Goal: Information Seeking & Learning: Find contact information

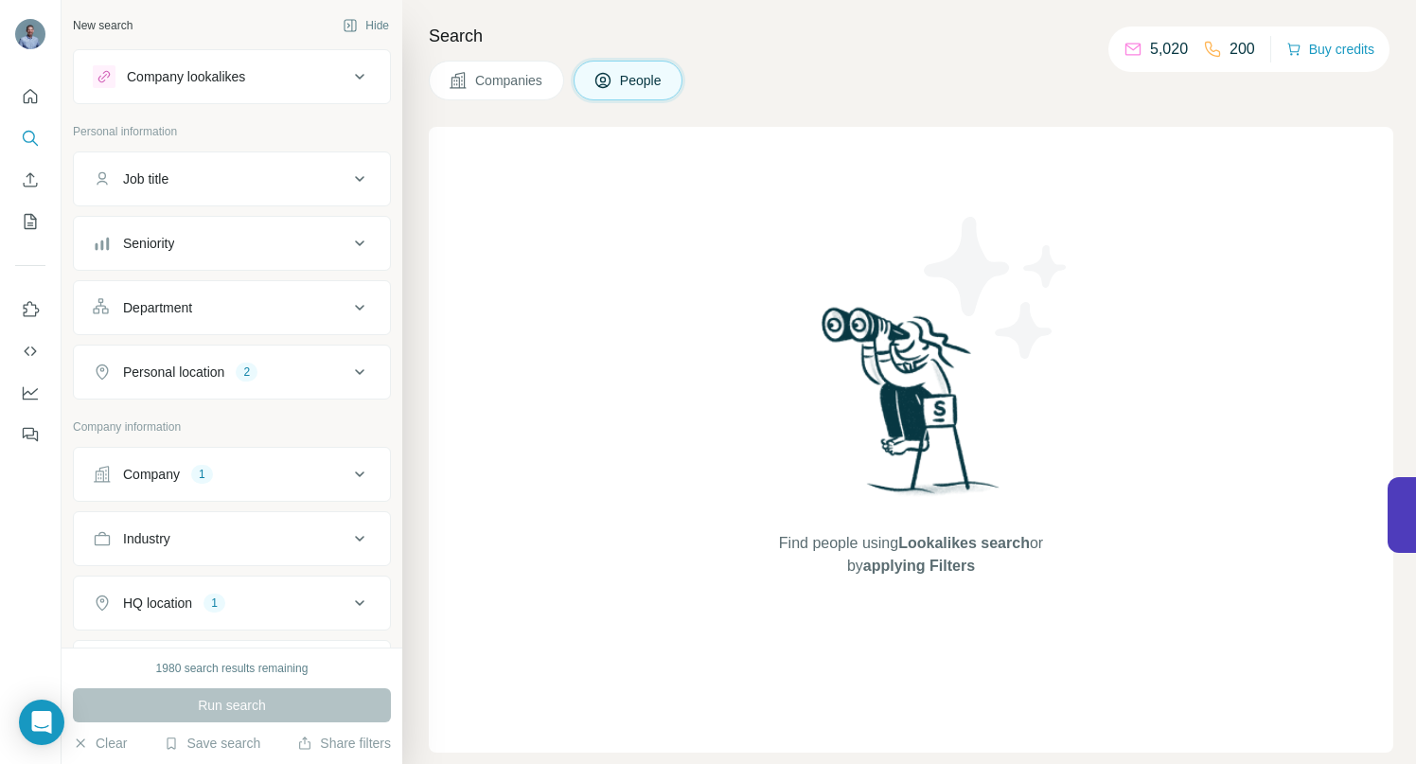
click at [348, 472] on icon at bounding box center [359, 474] width 23 height 23
click at [166, 599] on icon "button" at bounding box center [158, 598] width 15 height 15
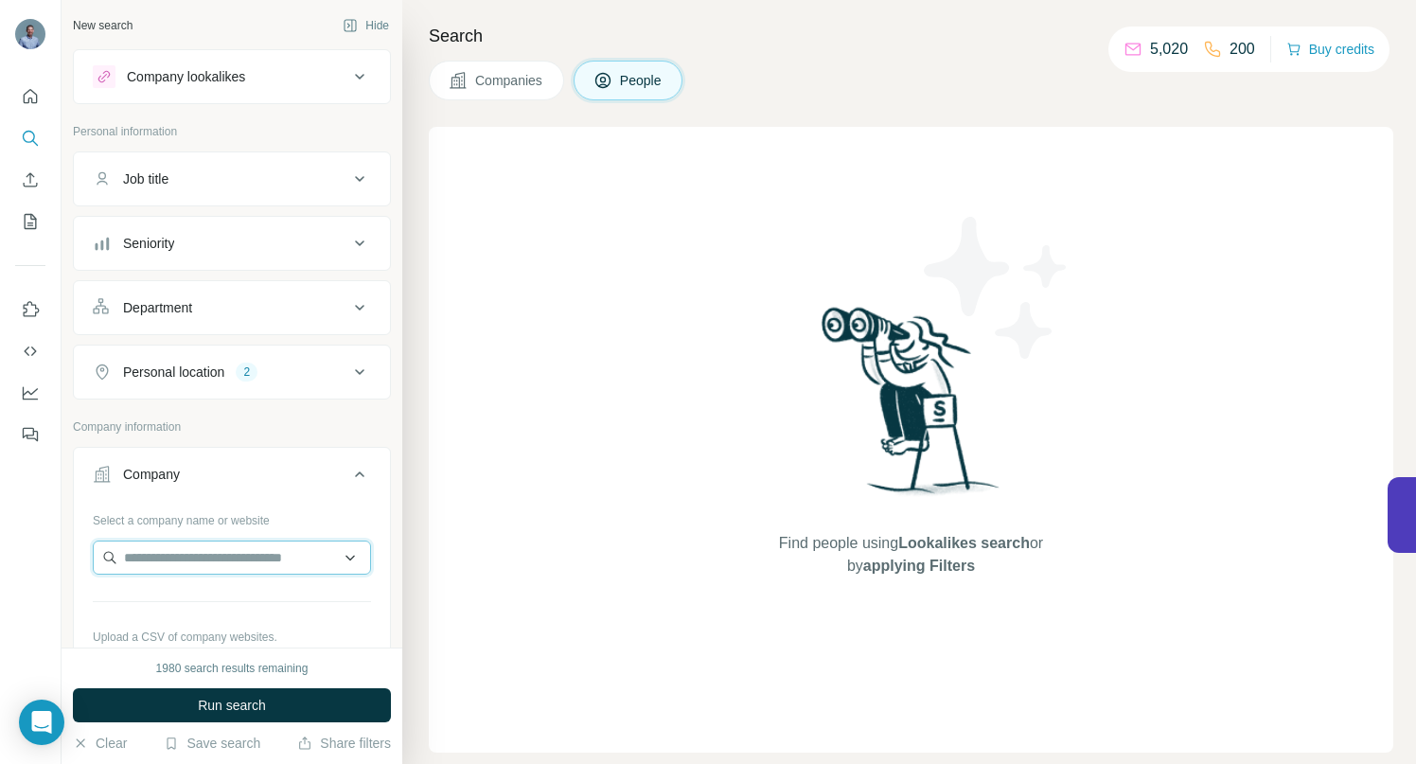
click at [161, 562] on input "text" at bounding box center [232, 558] width 278 height 34
paste input "**********"
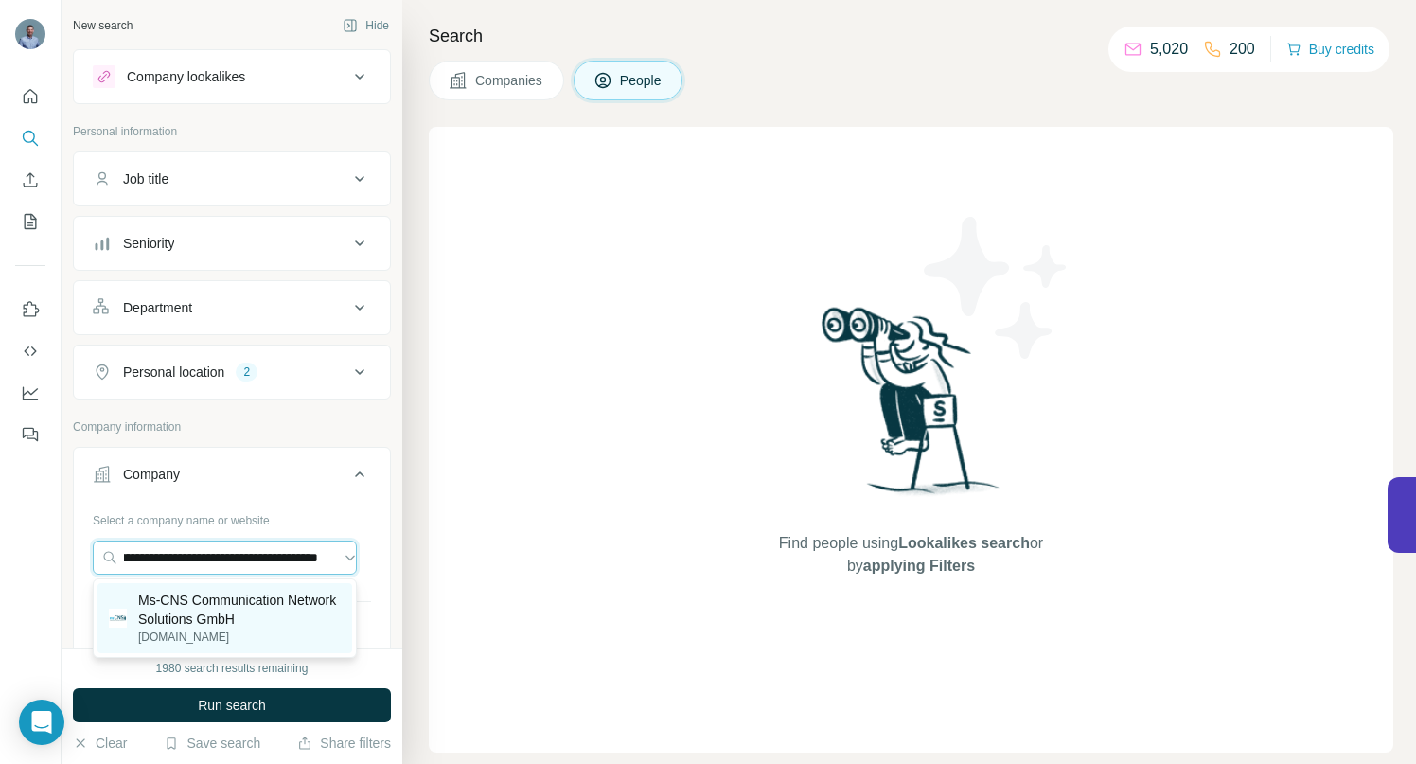
type input "**********"
click at [209, 606] on p "Ms-CNS Communication Network Solutions GmbH" at bounding box center [239, 610] width 203 height 38
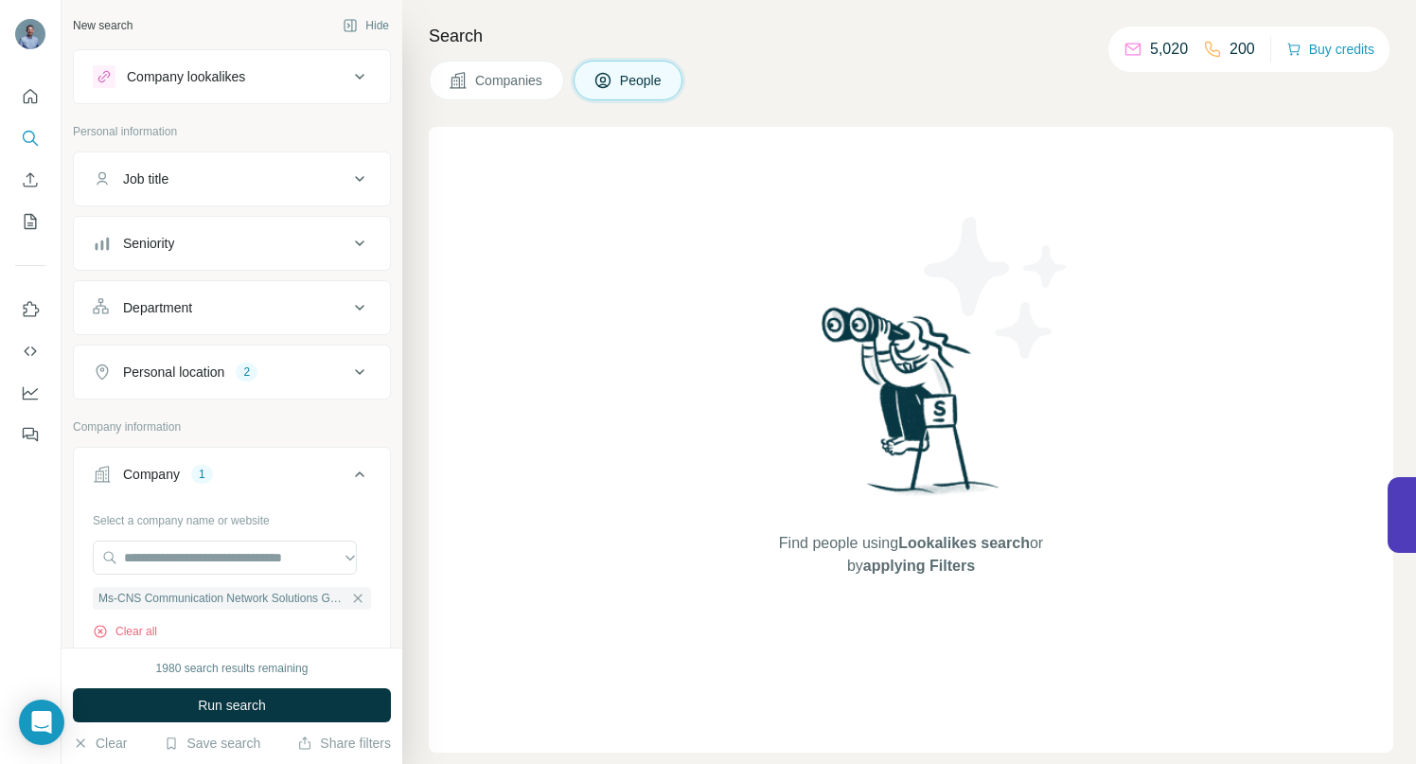
click at [264, 704] on span "Run search" at bounding box center [232, 705] width 68 height 19
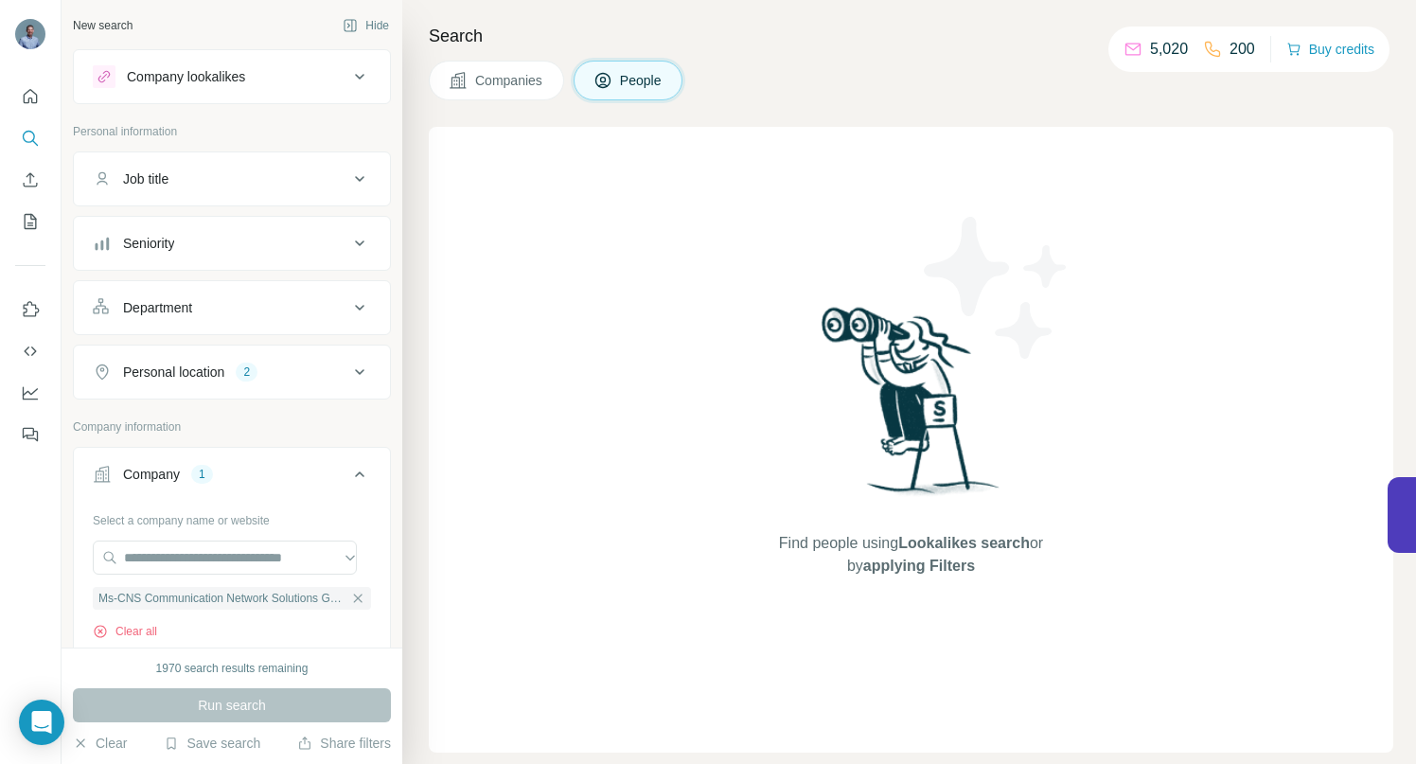
click at [512, 73] on span "Companies" at bounding box center [509, 80] width 69 height 19
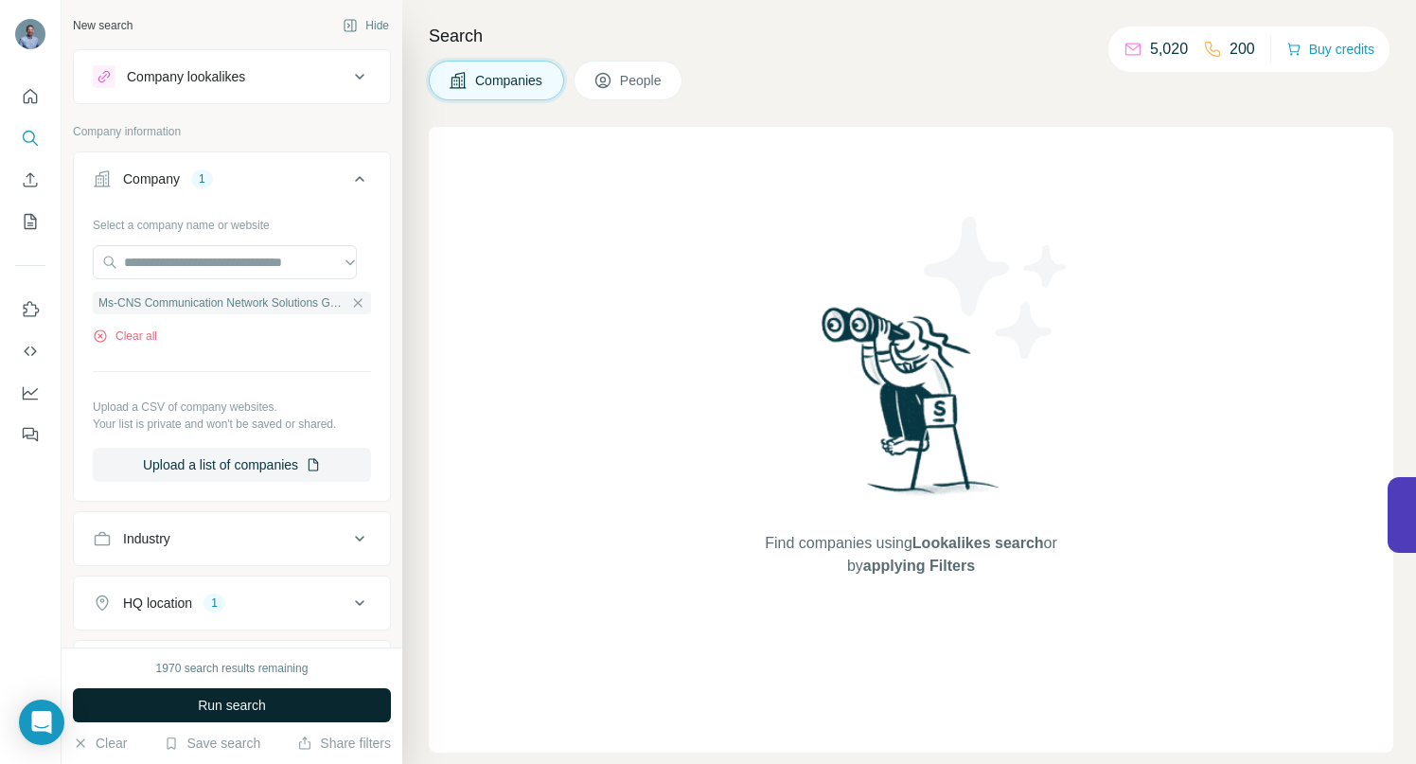
click at [238, 714] on span "Run search" at bounding box center [232, 705] width 68 height 19
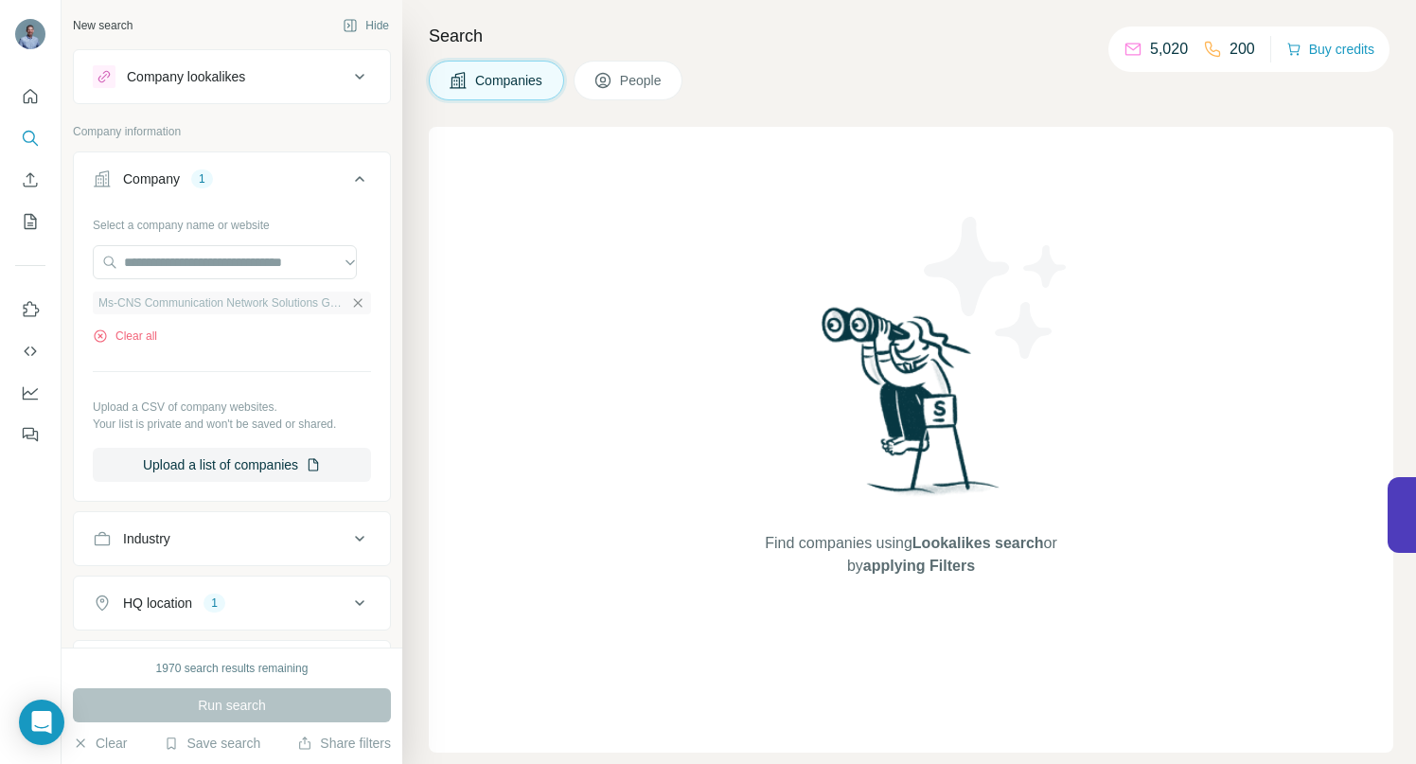
click at [350, 301] on icon "button" at bounding box center [357, 302] width 15 height 15
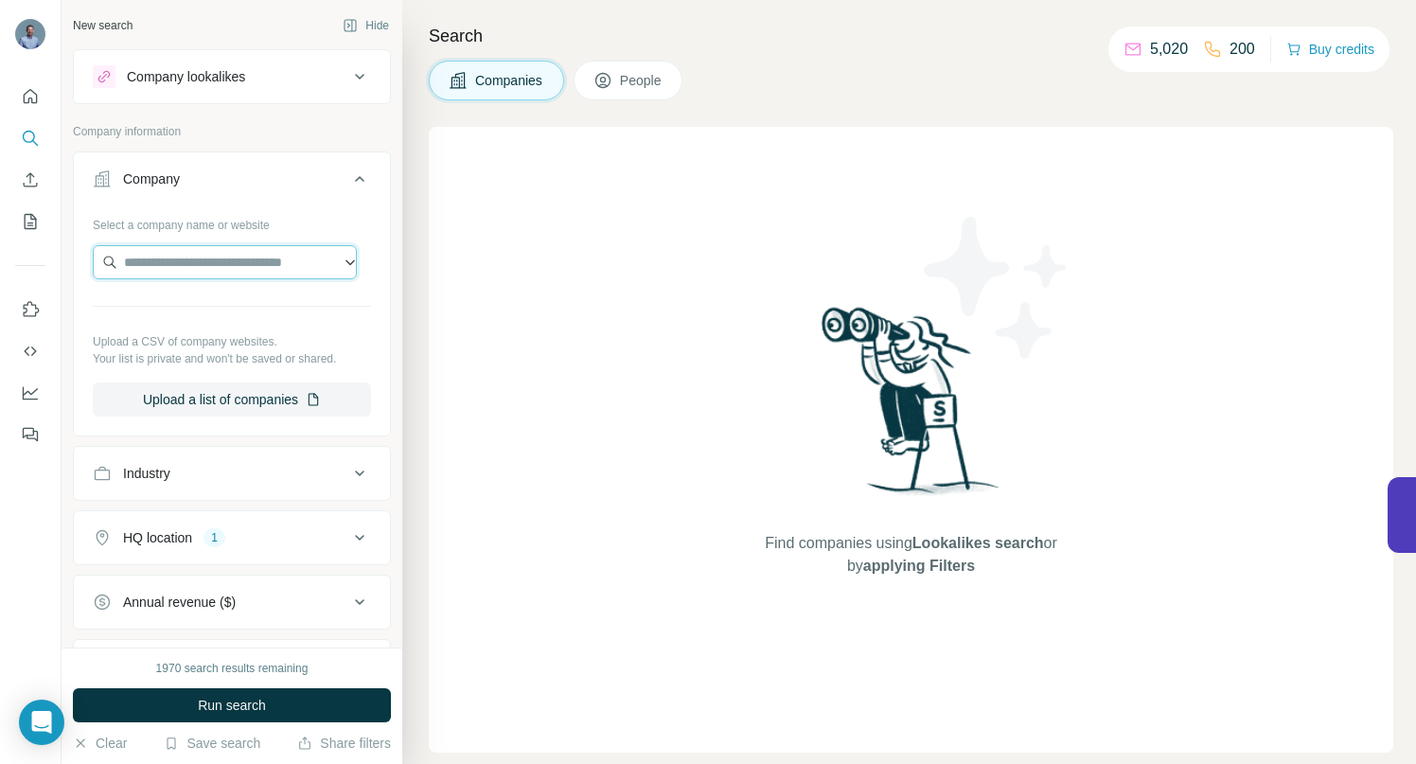
click at [170, 249] on input "text" at bounding box center [225, 262] width 264 height 34
paste input "**********"
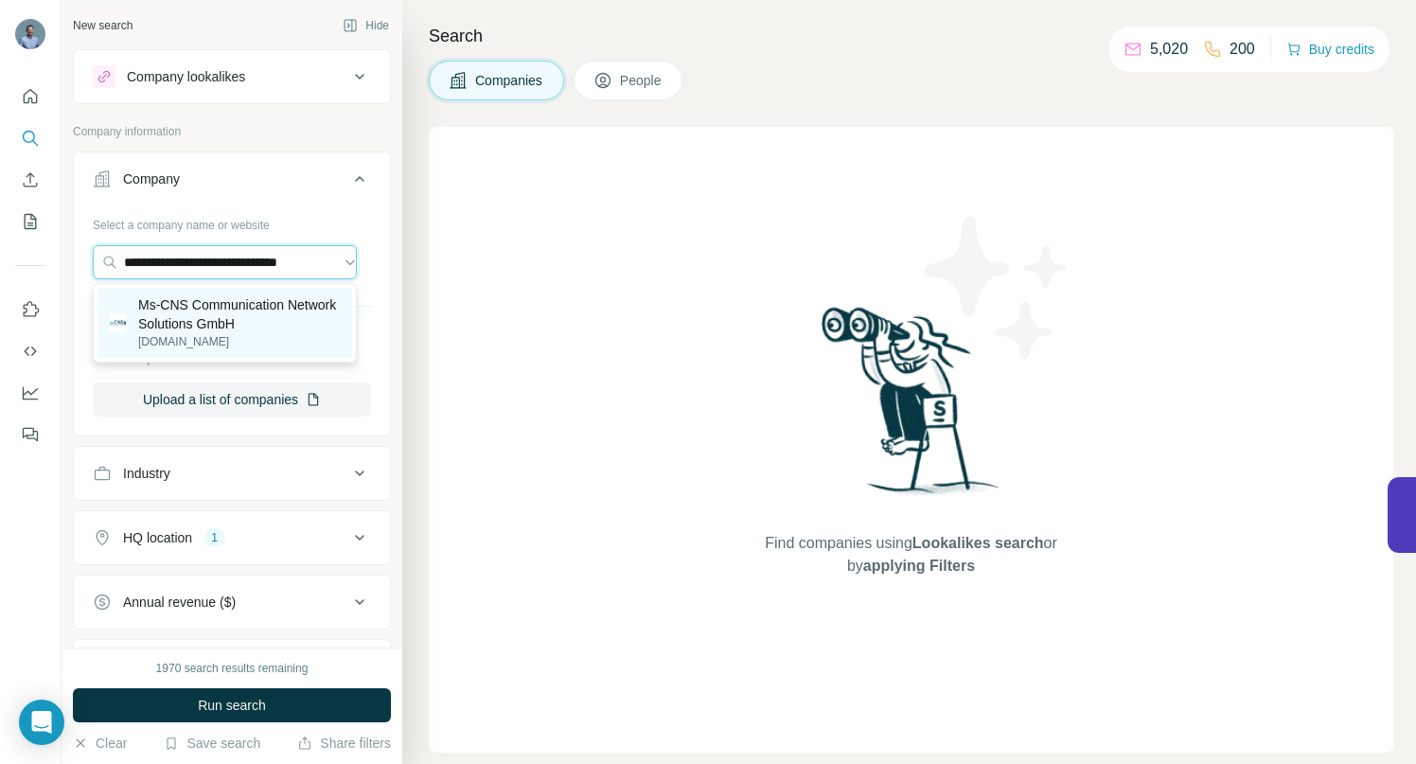
type input "**********"
click at [180, 308] on p "Ms-CNS Communication Network Solutions GmbH" at bounding box center [239, 314] width 203 height 38
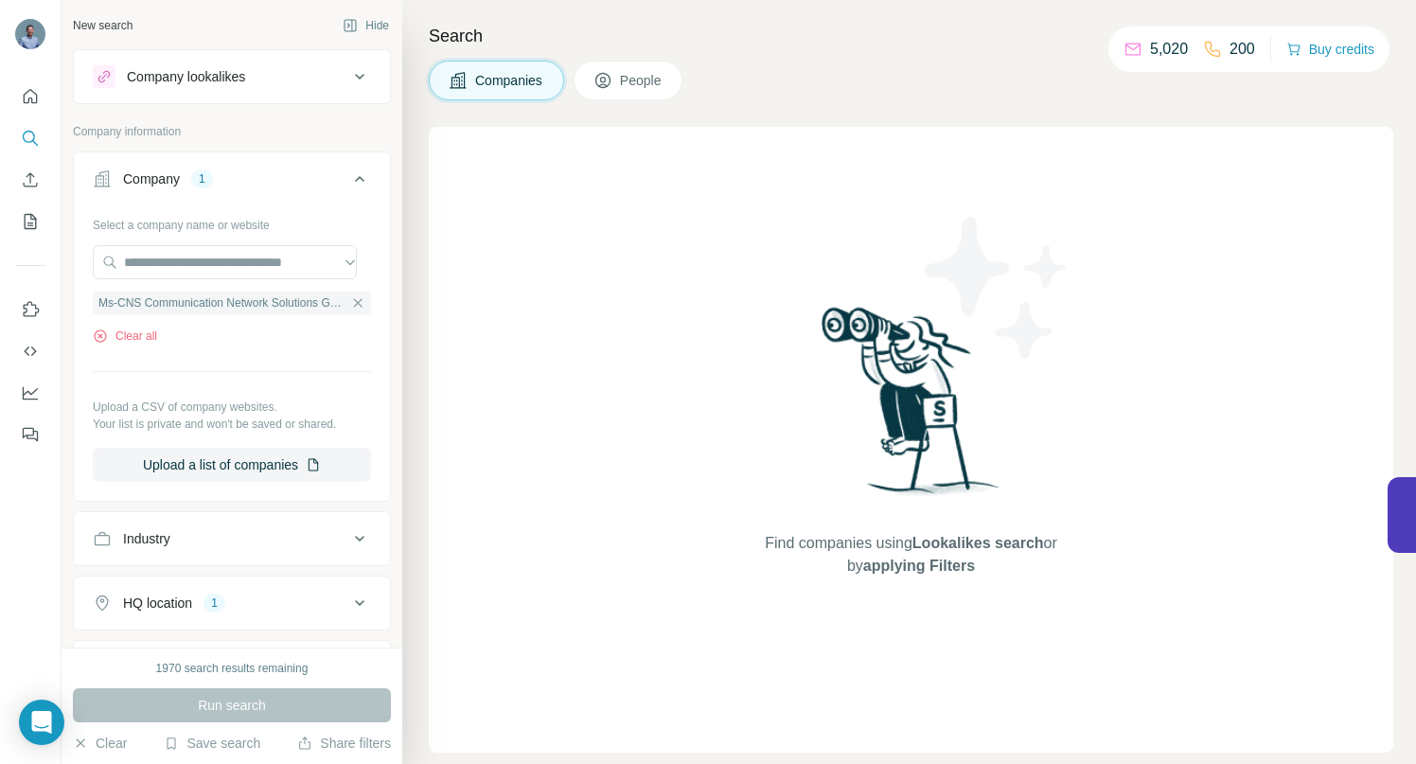
click at [350, 601] on icon at bounding box center [359, 603] width 23 height 23
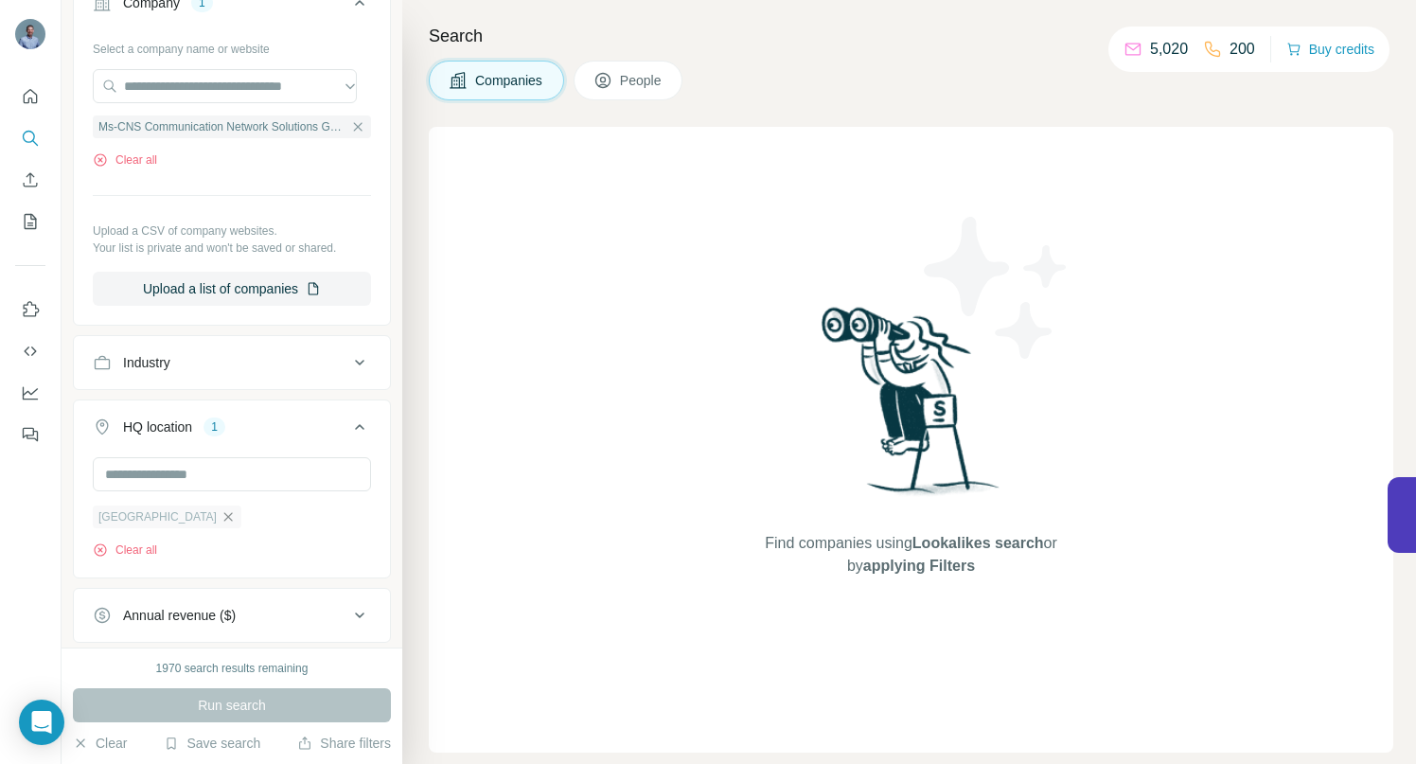
click at [224, 518] on icon "button" at bounding box center [228, 516] width 9 height 9
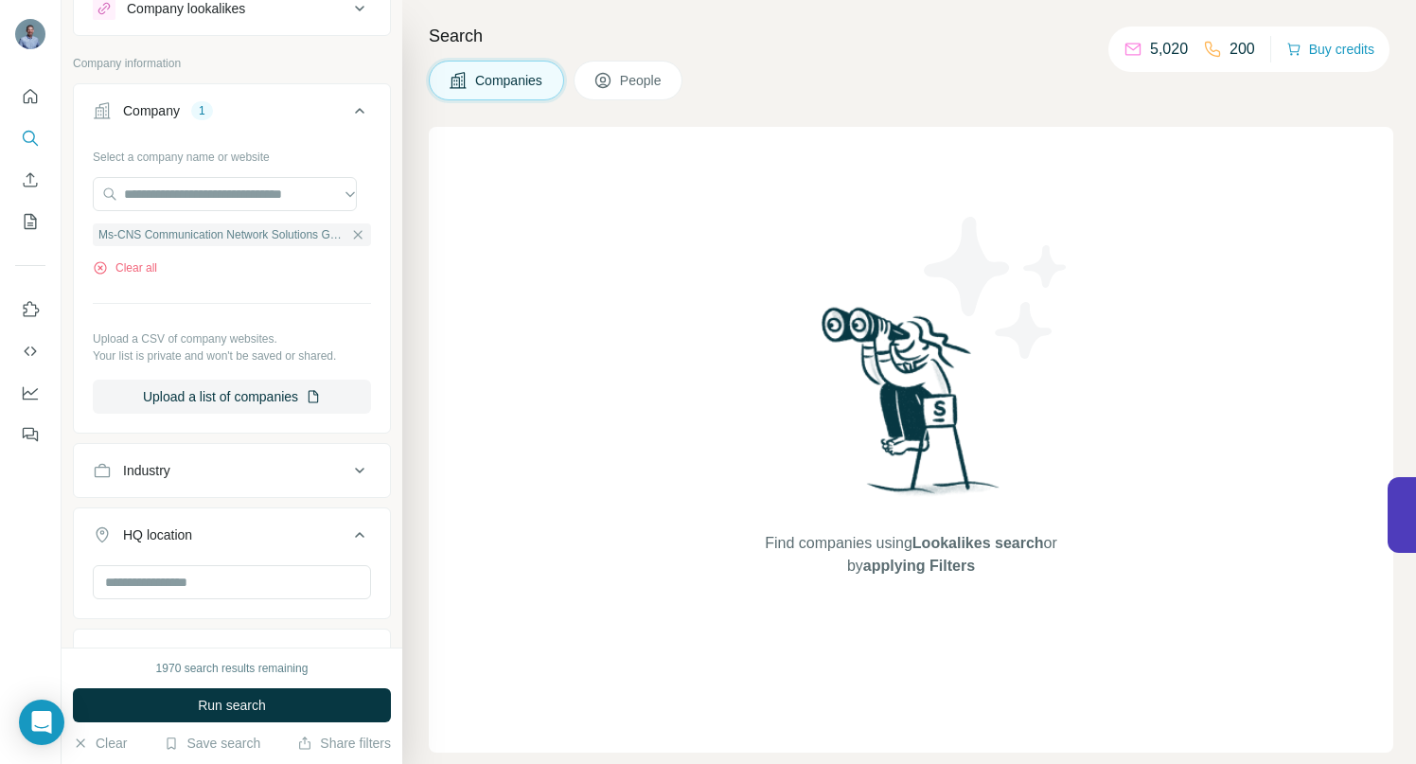
scroll to position [125, 0]
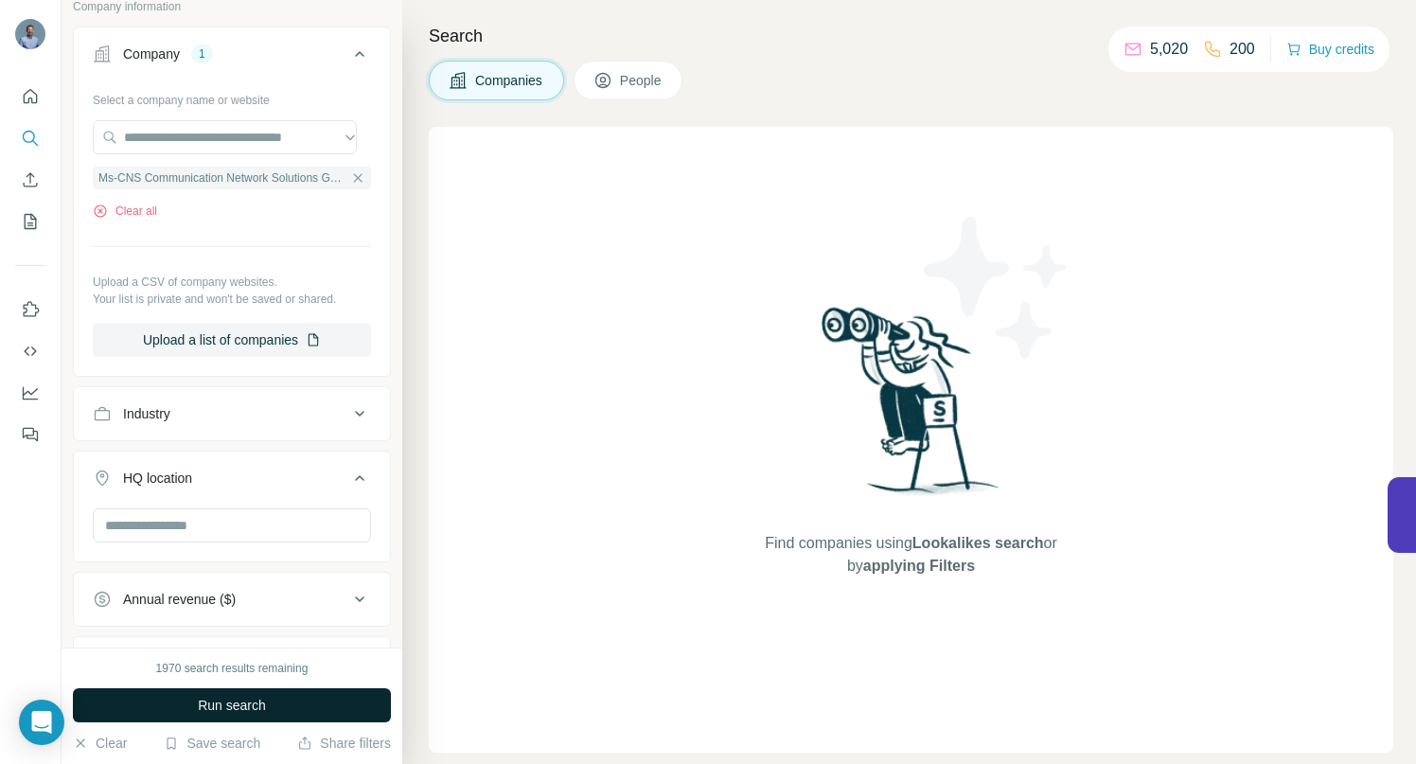
click at [279, 708] on button "Run search" at bounding box center [232, 705] width 318 height 34
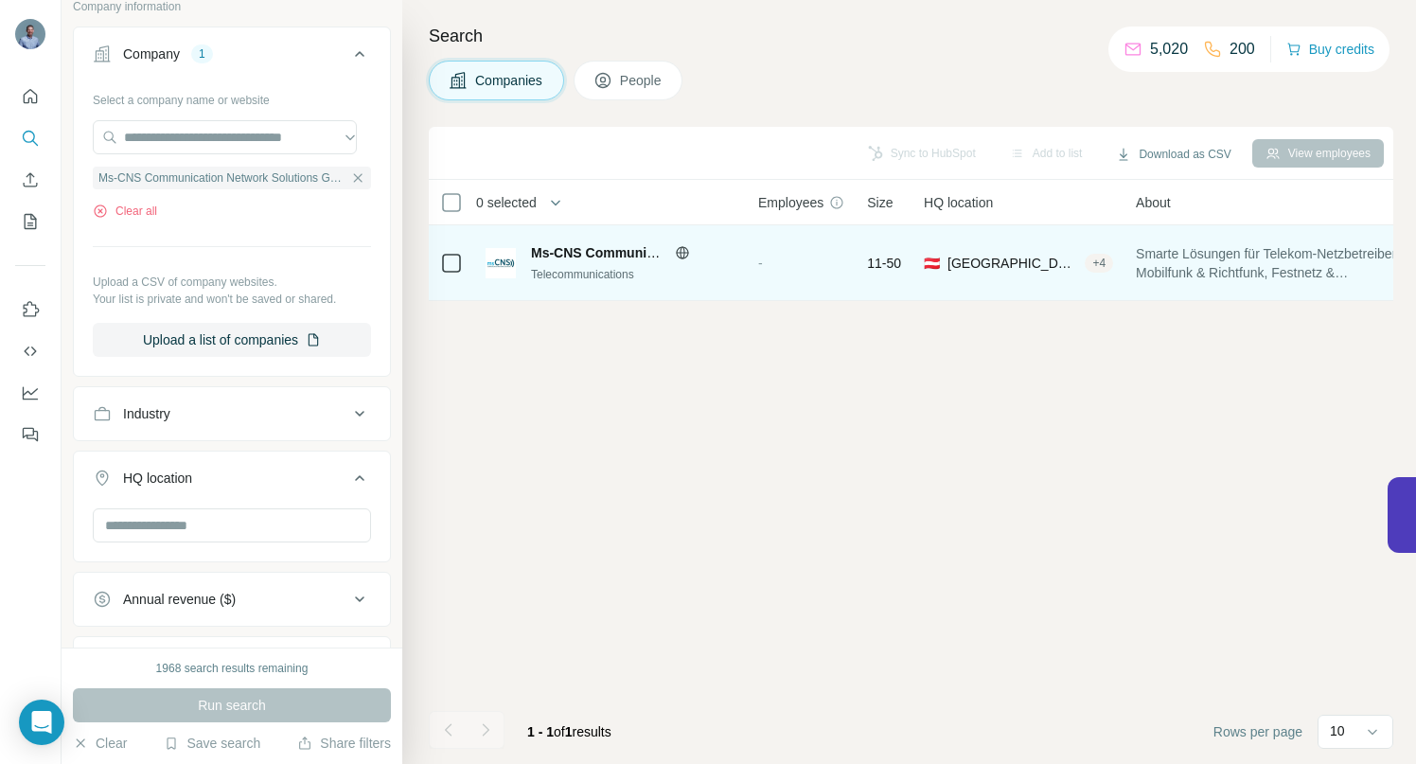
click at [561, 255] on span "Ms-CNS Communication Network Solutions GmbH" at bounding box center [690, 252] width 318 height 15
click at [604, 253] on span "Ms-CNS Communication Network Solutions GmbH" at bounding box center [690, 252] width 318 height 15
click at [484, 271] on td "Ms-CNS Communication Network Solutions GmbH Telecommunications" at bounding box center [610, 263] width 273 height 76
click at [584, 245] on span "Ms-CNS Communication Network Solutions GmbH" at bounding box center [690, 252] width 318 height 15
click at [582, 250] on span "Ms-CNS Communication Network Solutions GmbH" at bounding box center [690, 252] width 318 height 15
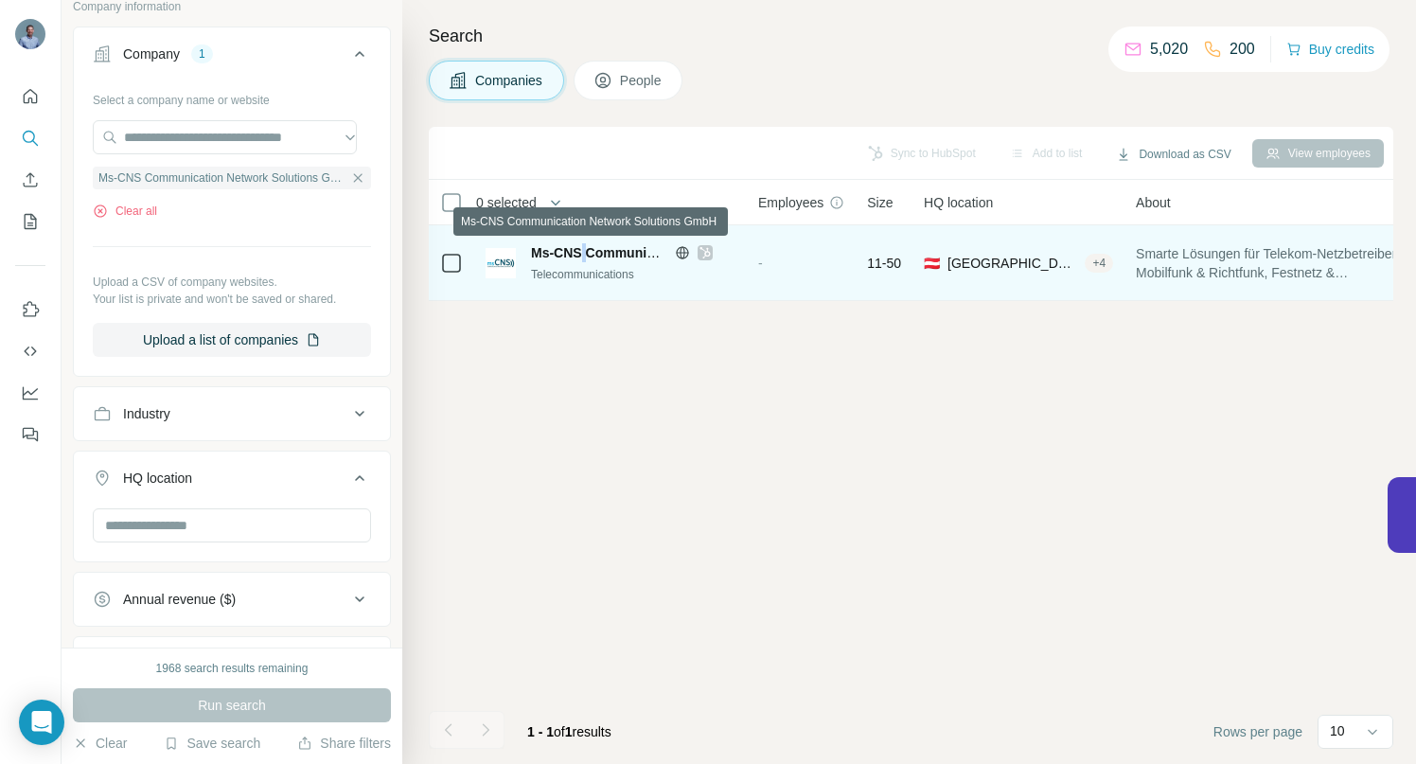
click at [582, 250] on span "Ms-CNS Communication Network Solutions GmbH" at bounding box center [690, 252] width 318 height 15
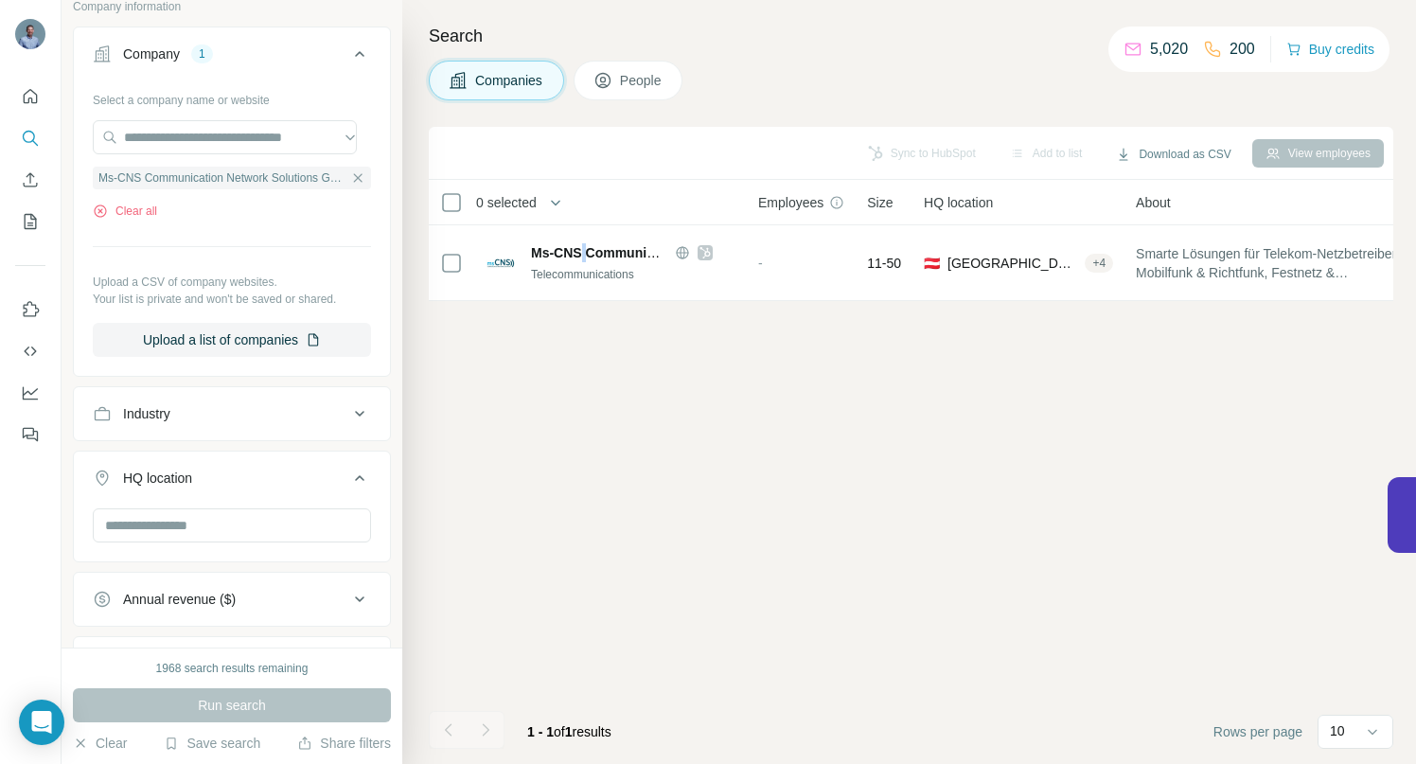
click at [623, 81] on span "People" at bounding box center [642, 80] width 44 height 19
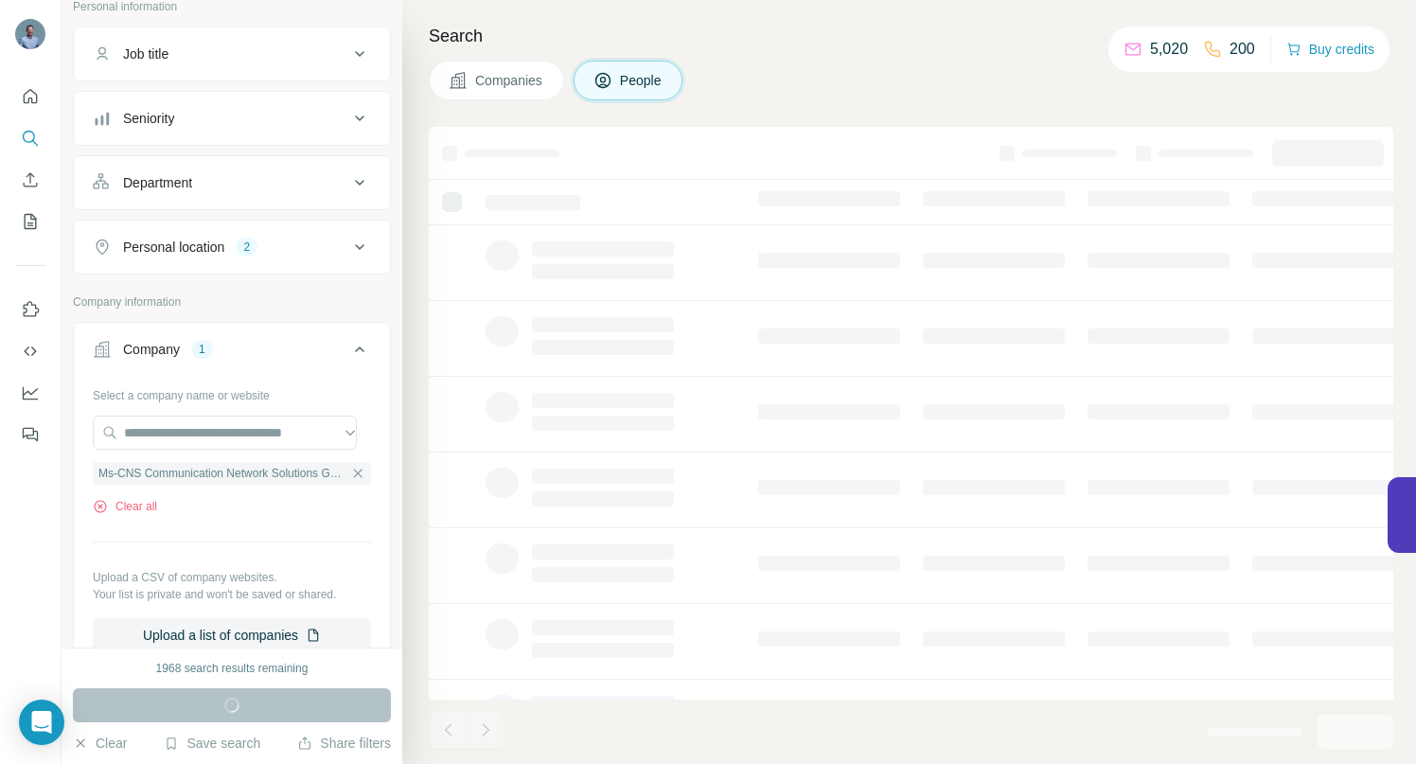
scroll to position [420, 0]
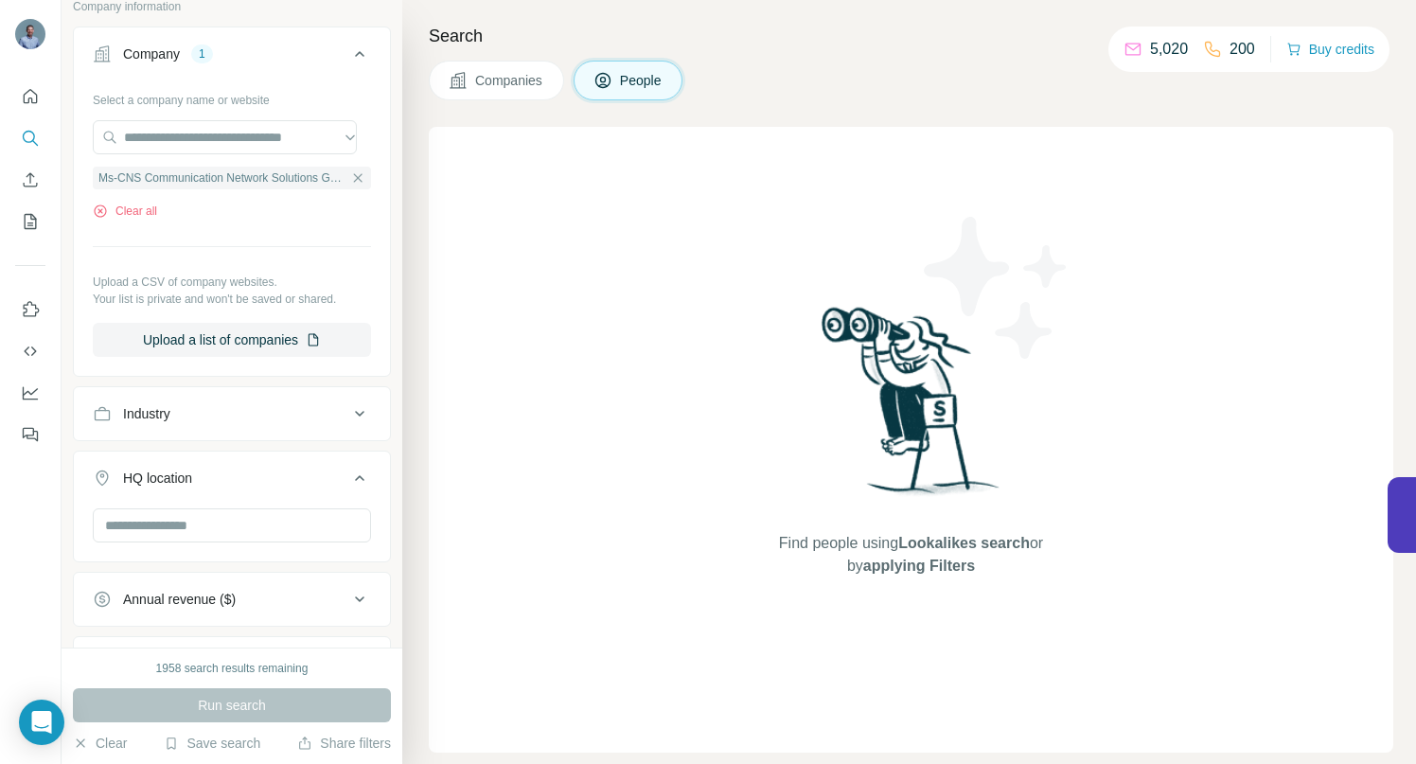
click at [518, 80] on span "Companies" at bounding box center [509, 80] width 69 height 19
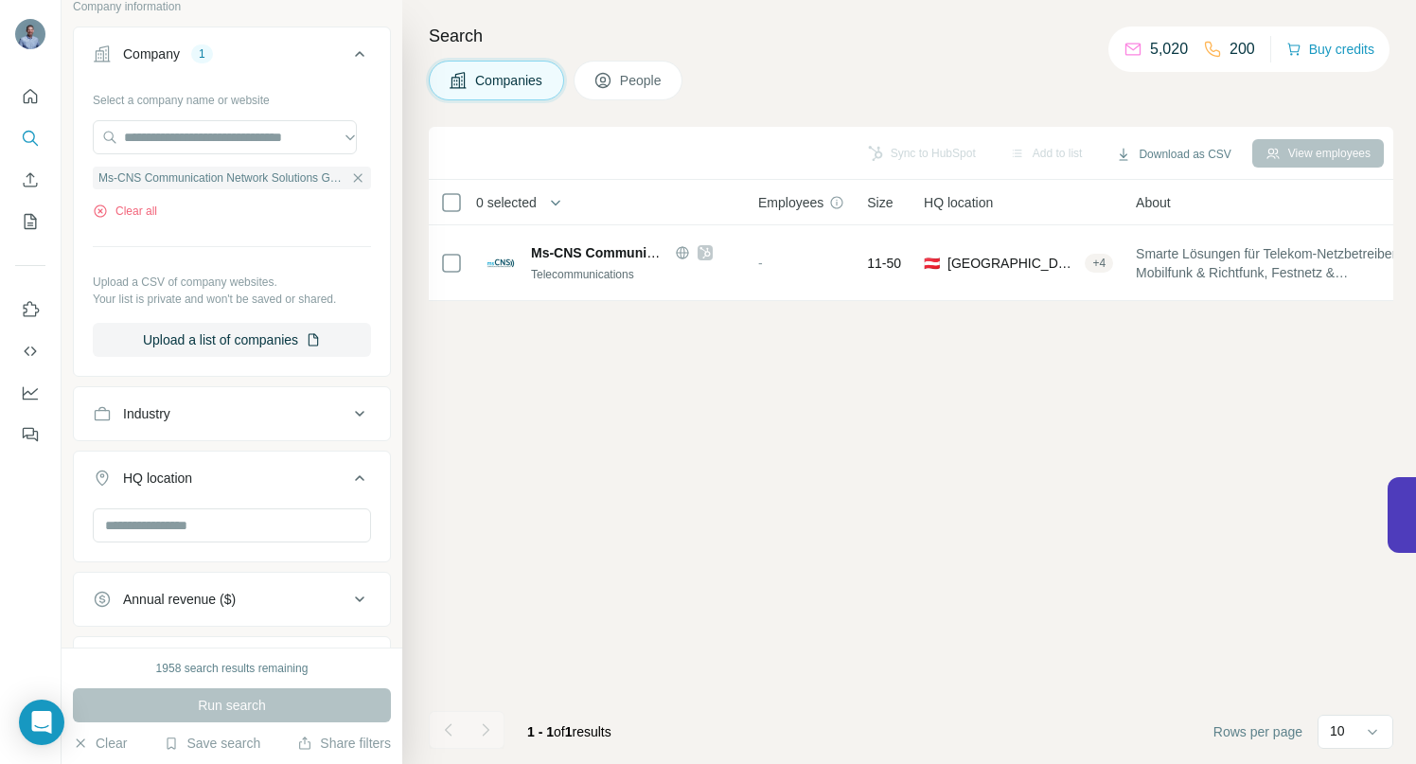
click at [1323, 152] on div "View employees" at bounding box center [1319, 153] width 132 height 28
click at [1288, 151] on button "View employees" at bounding box center [1319, 153] width 132 height 28
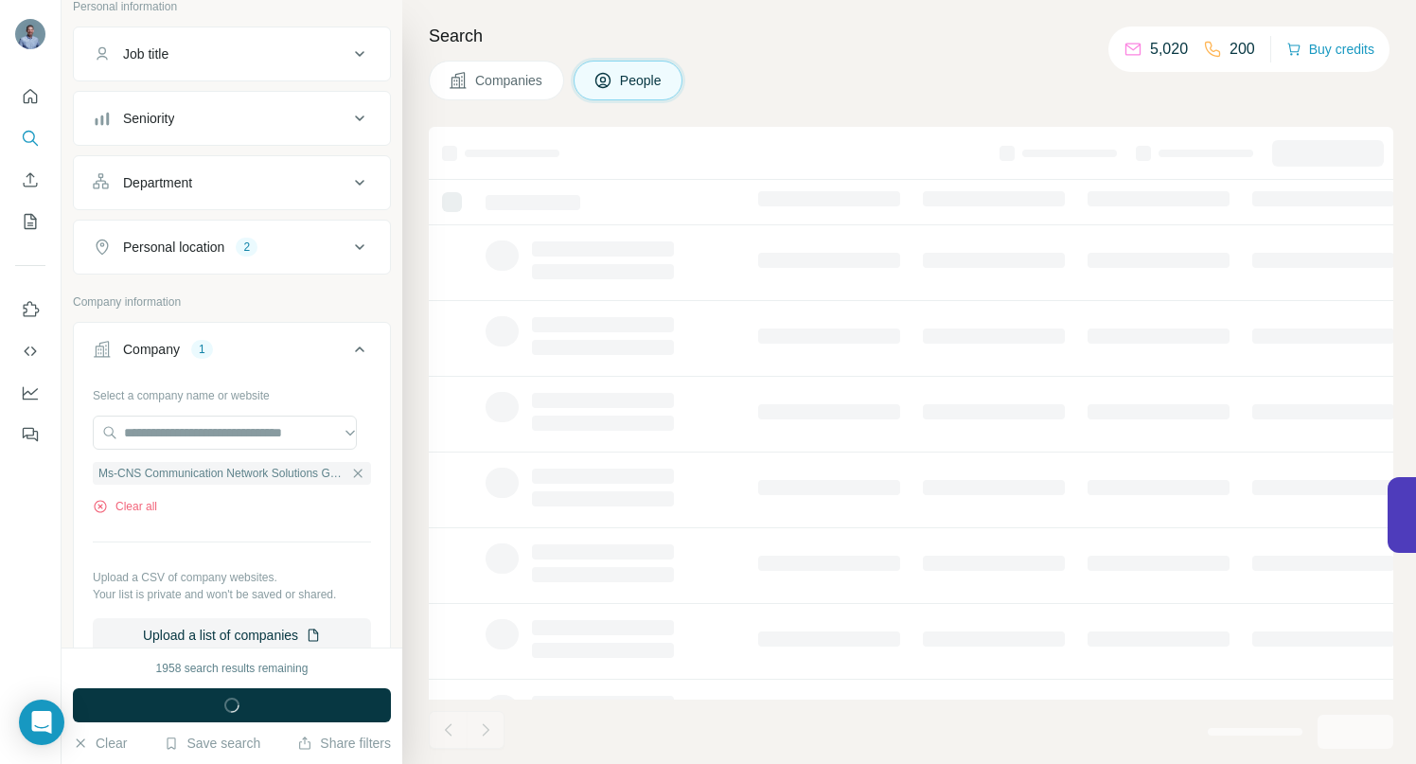
scroll to position [420, 0]
